Goal: Task Accomplishment & Management: Manage account settings

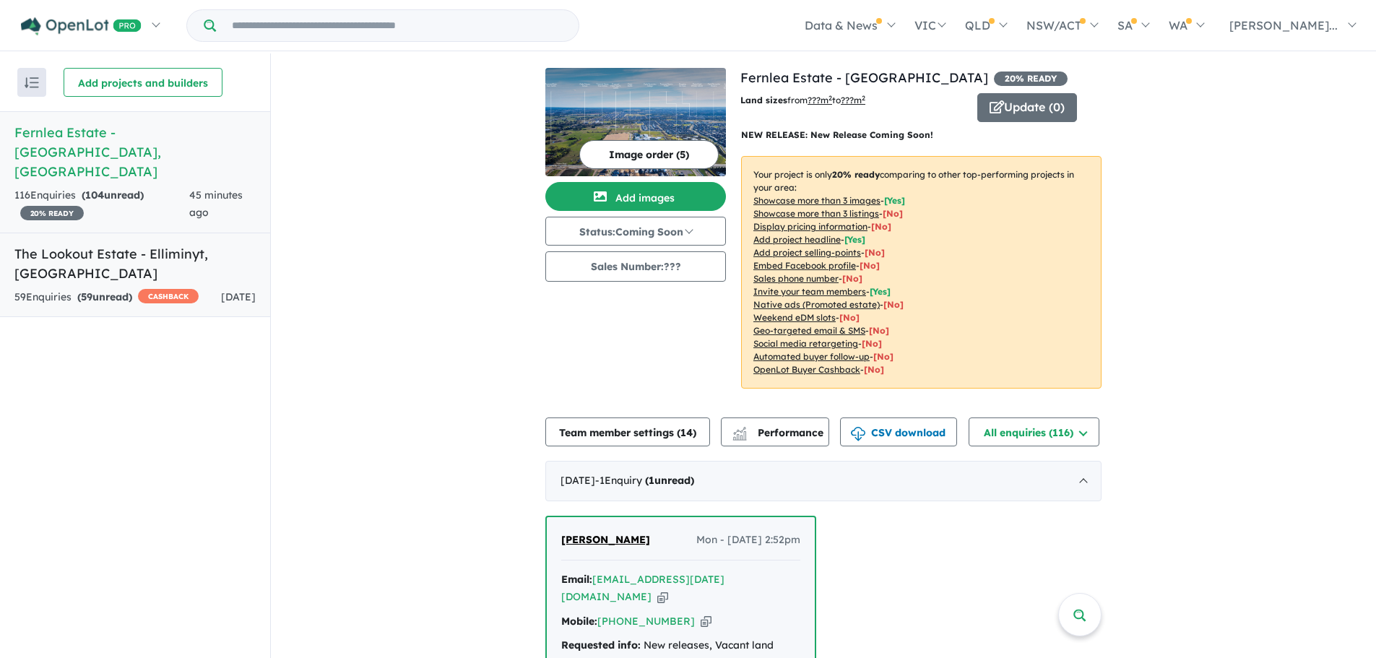
click at [95, 244] on h5 "The Lookout Estate - [GEOGRAPHIC_DATA] , [GEOGRAPHIC_DATA]" at bounding box center [134, 263] width 241 height 39
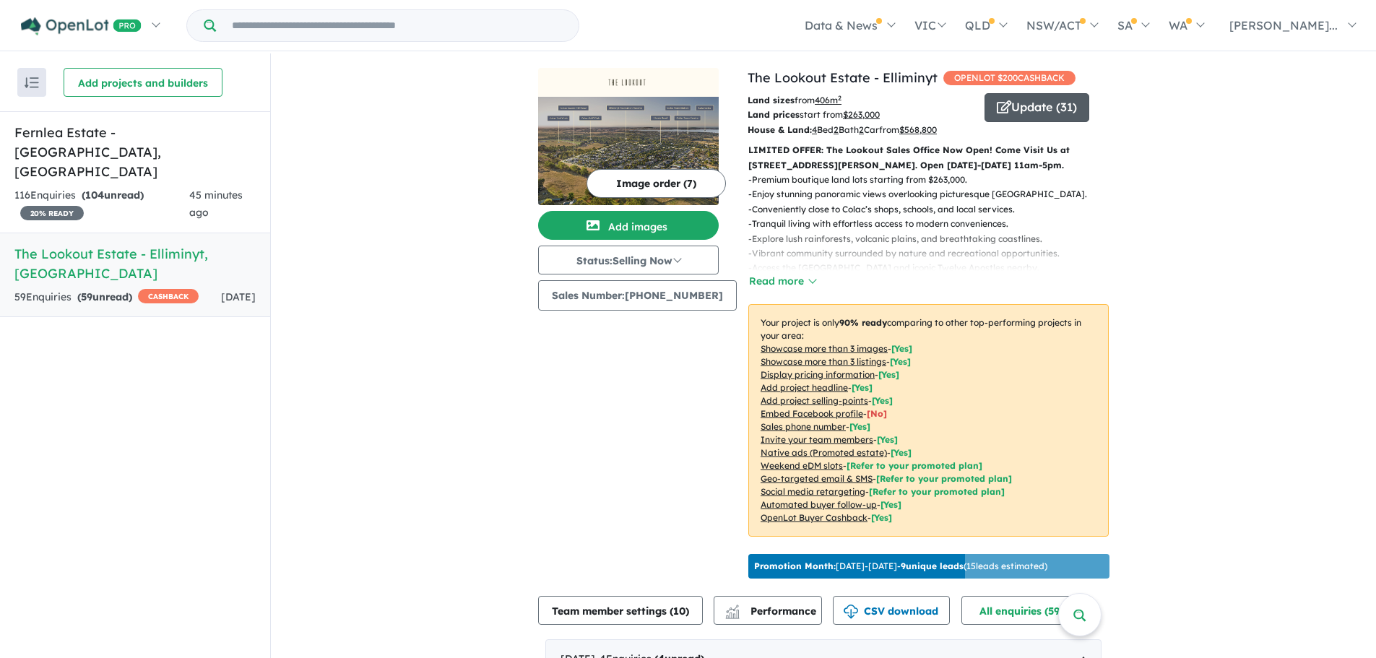
click at [1021, 108] on button "Update ( 31 )" at bounding box center [1037, 107] width 105 height 29
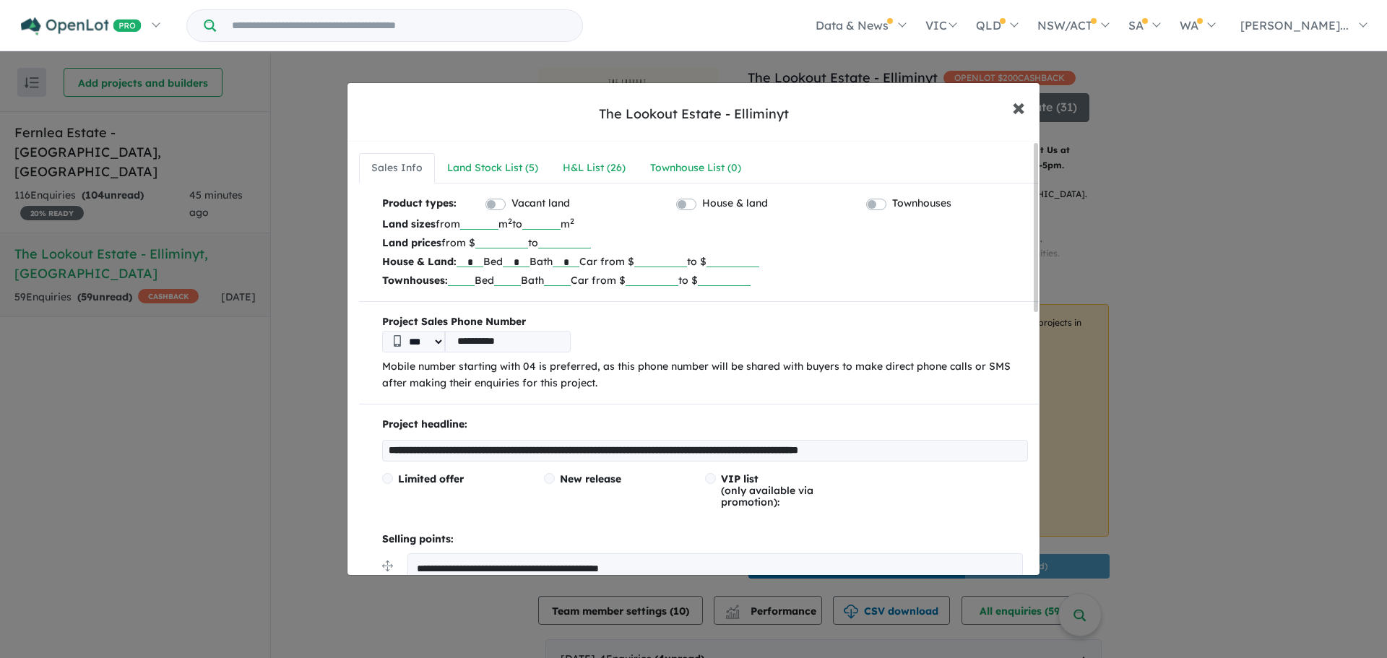
click at [1012, 108] on span "×" at bounding box center [1018, 106] width 13 height 31
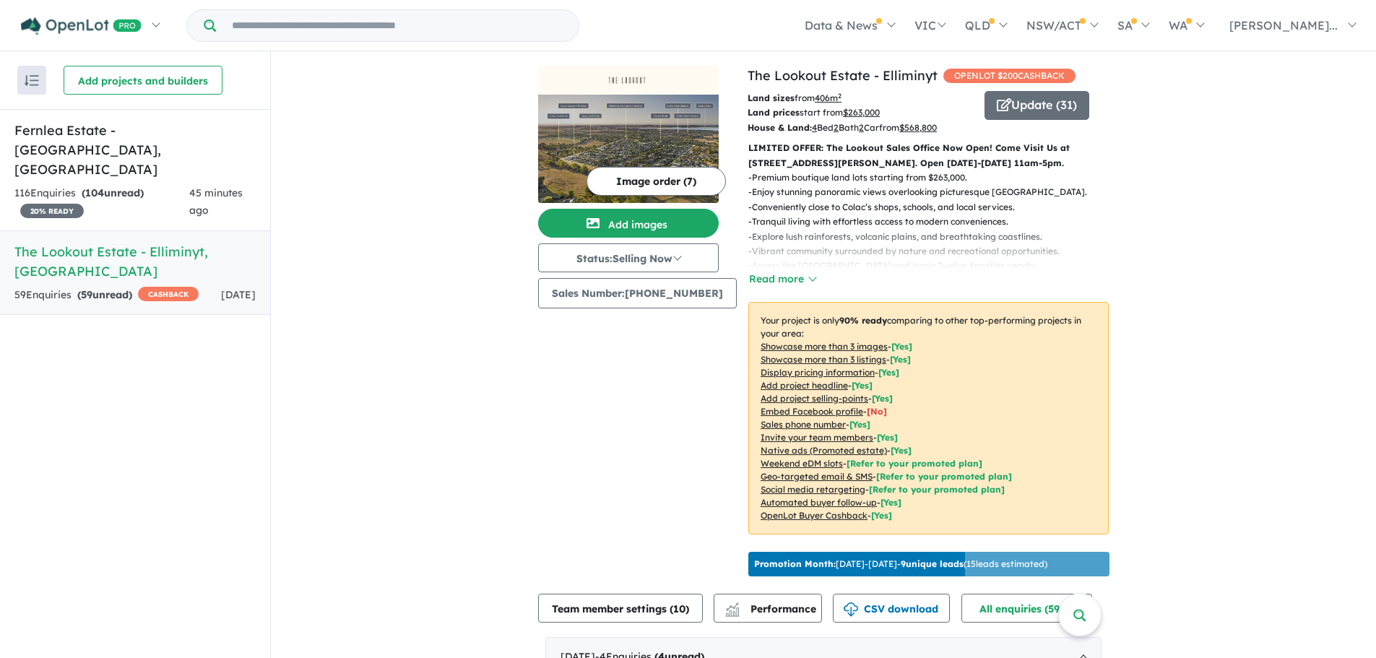
click at [79, 230] on link "The Lookout Estate - Elliminyt , VIC 59 Enquir ies ( 59 unread) CASHBACK [DATE]" at bounding box center [135, 272] width 270 height 85
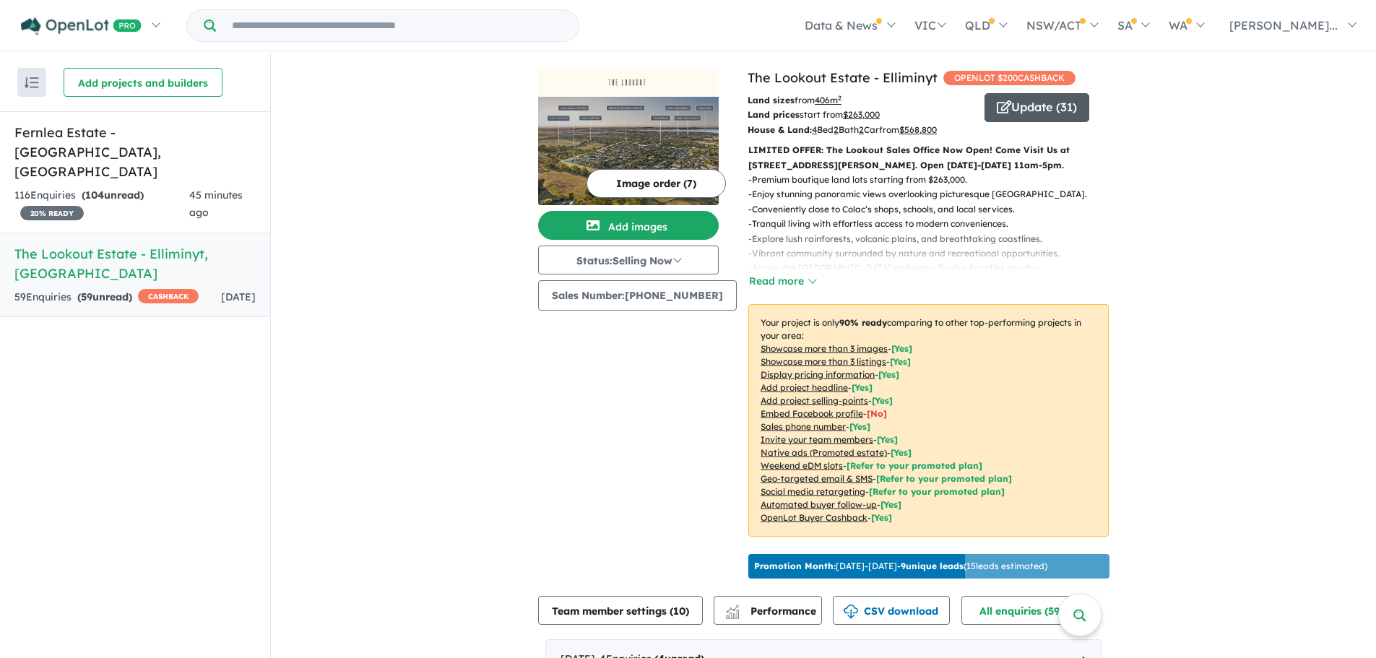
click at [1030, 108] on button "Update ( 31 )" at bounding box center [1037, 107] width 105 height 29
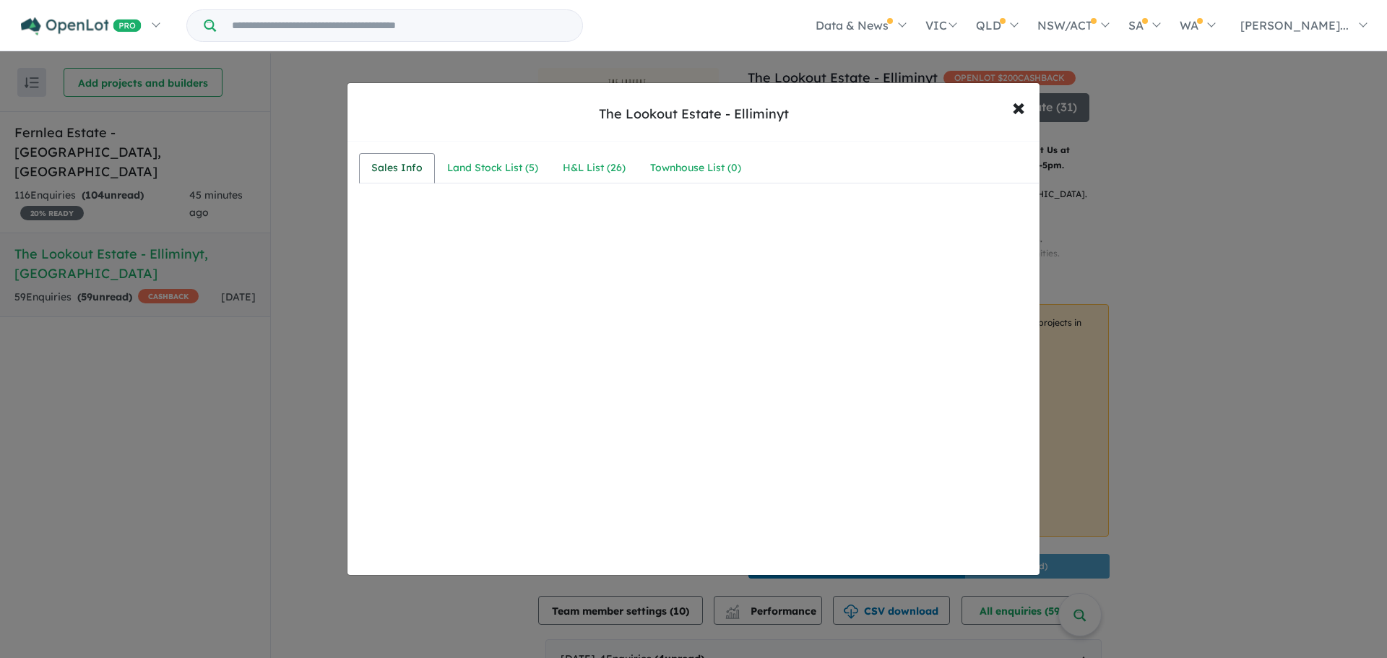
click at [390, 168] on div "Sales Info" at bounding box center [396, 168] width 51 height 17
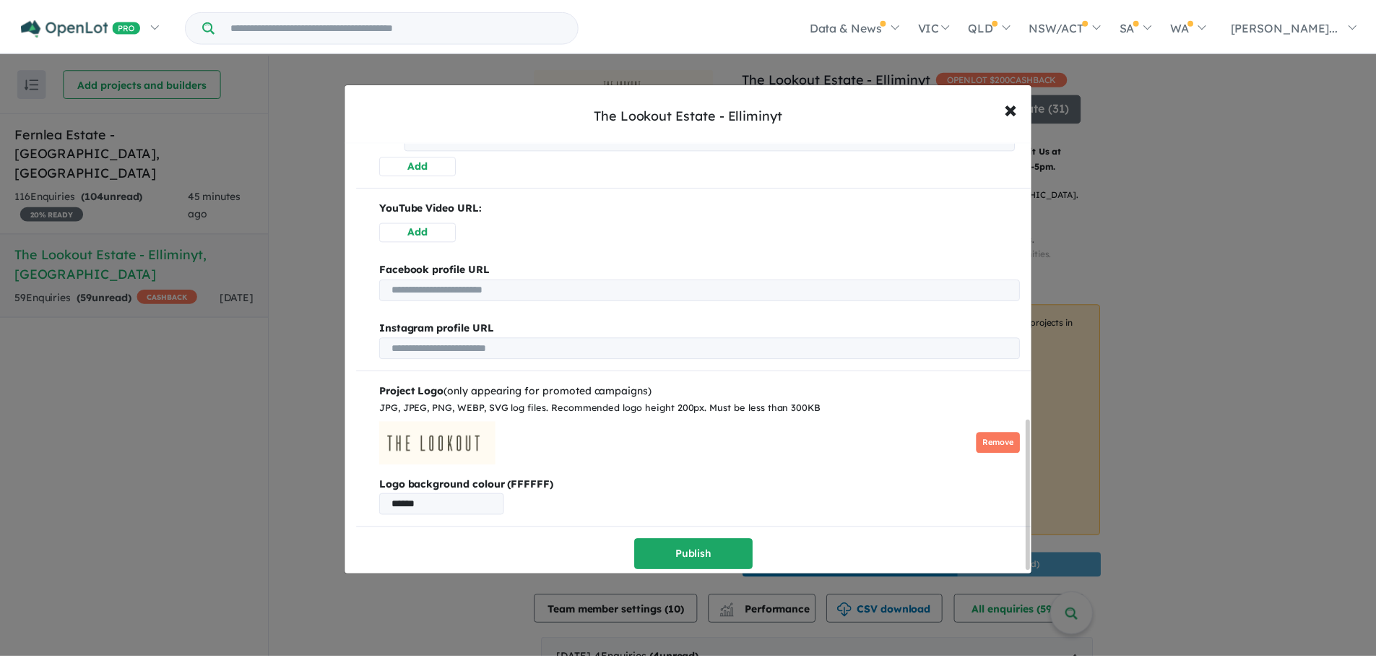
scroll to position [808, 0]
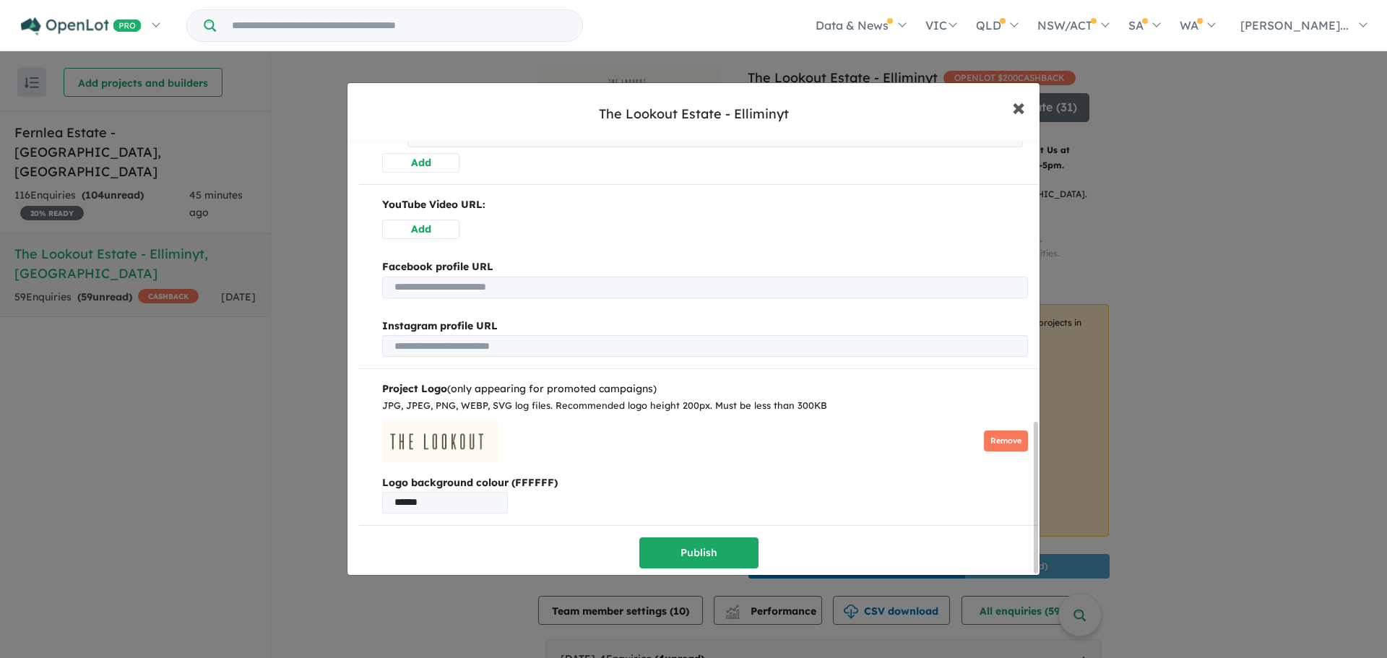
click at [1027, 105] on button "× Close" at bounding box center [1019, 106] width 42 height 39
